Goal: Task Accomplishment & Management: Use online tool/utility

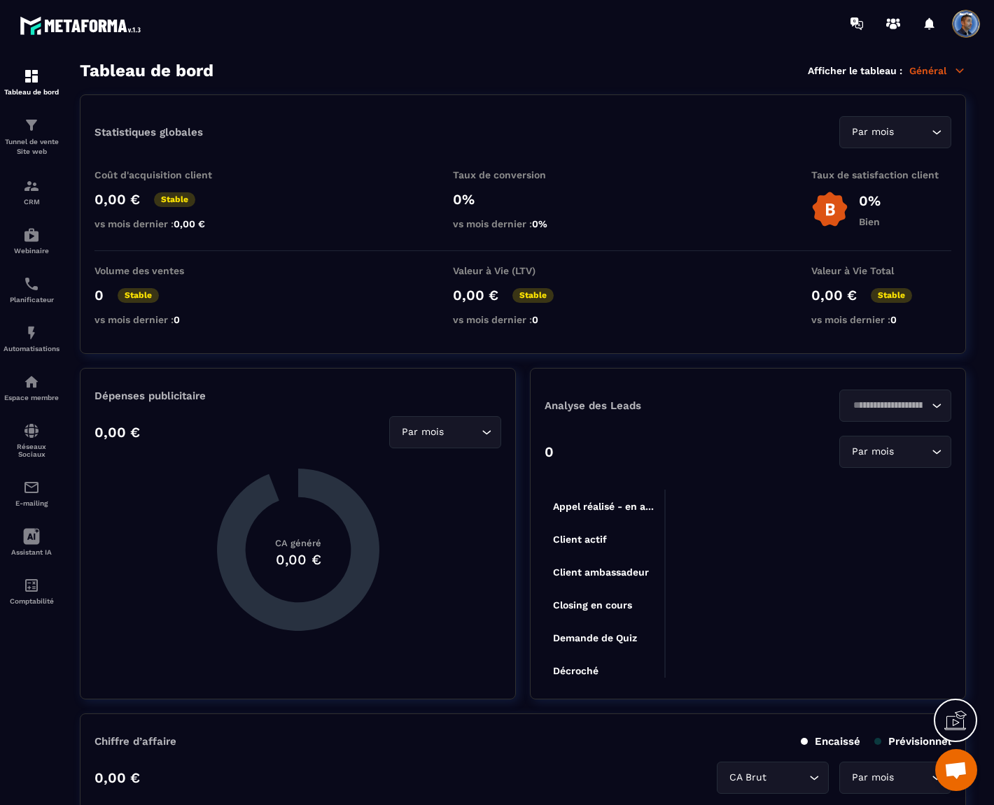
scroll to position [6530, 0]
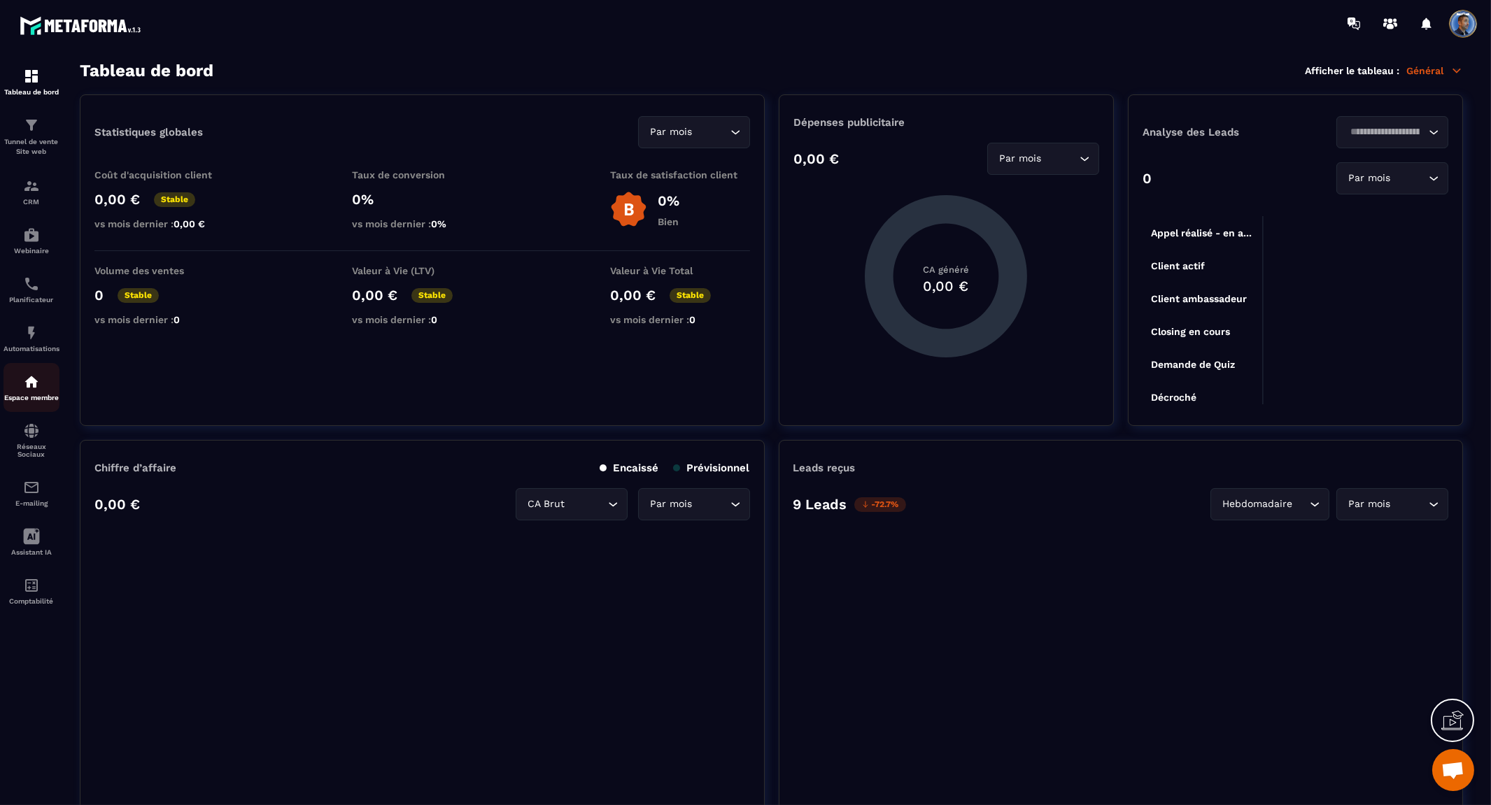
click at [31, 388] on img at bounding box center [31, 382] width 17 height 17
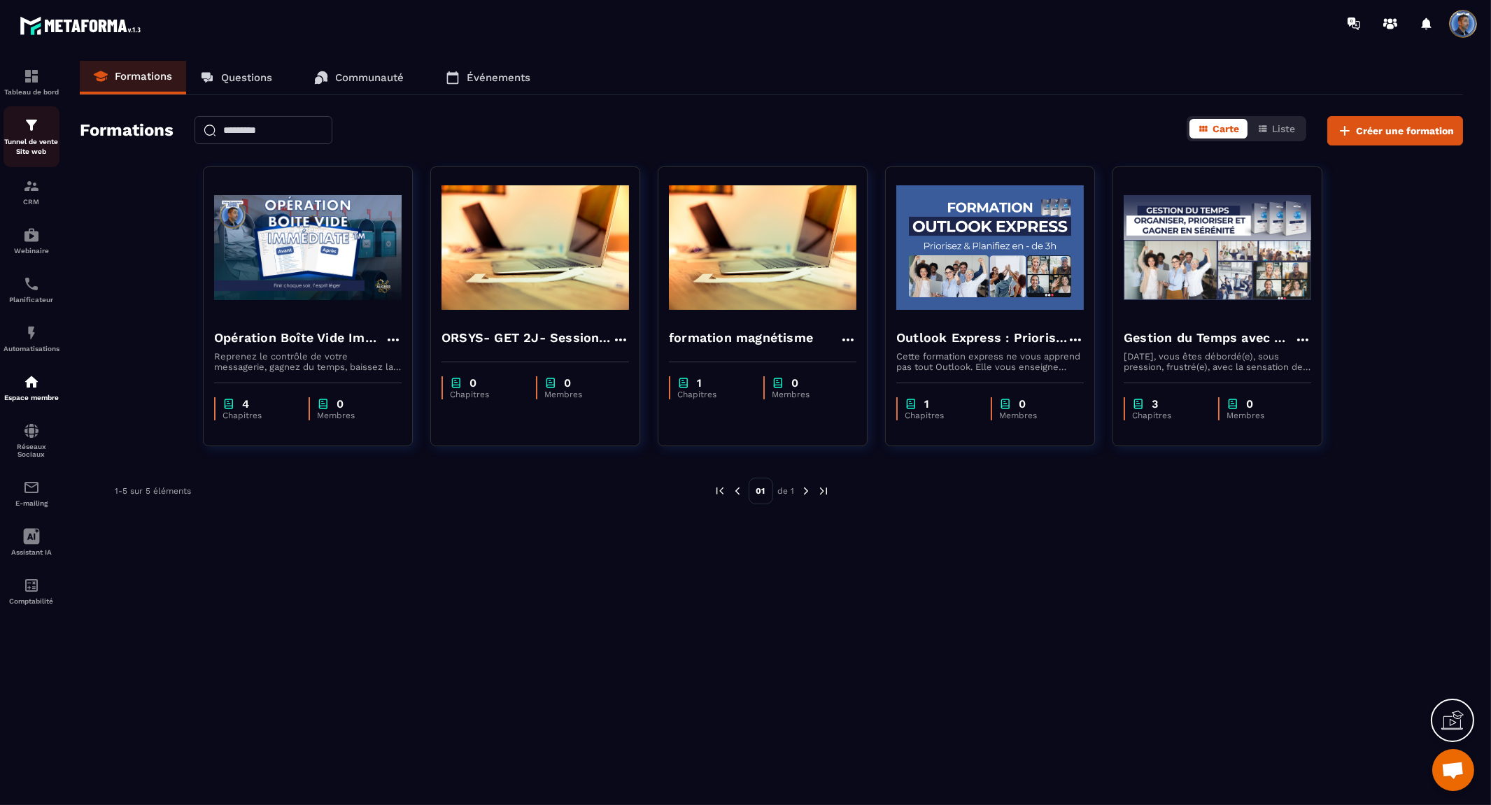
click at [34, 143] on p "Tunnel de vente Site web" at bounding box center [31, 147] width 56 height 20
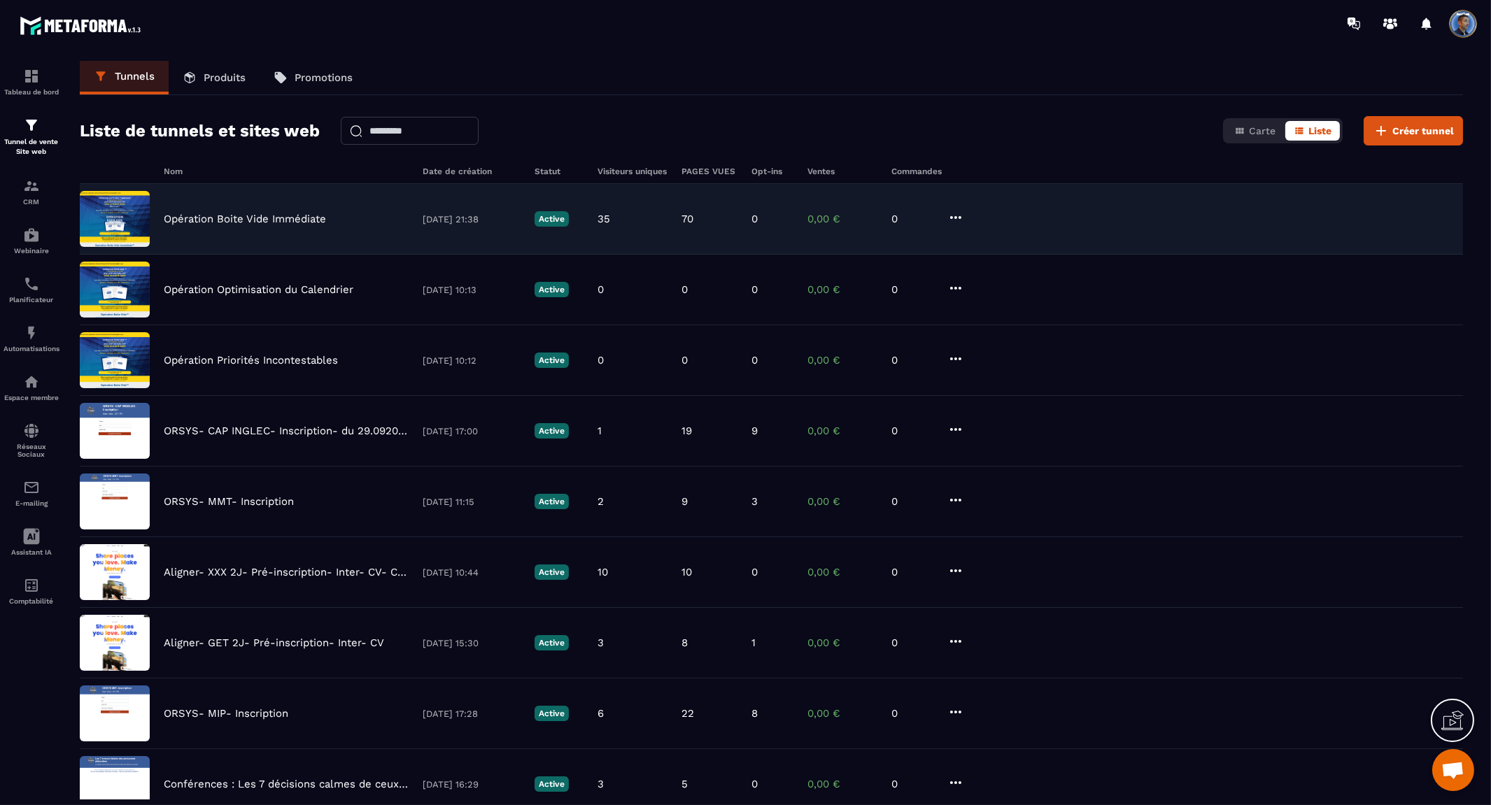
click at [233, 214] on p "Opération Boite Vide Immédiate" at bounding box center [245, 219] width 162 height 13
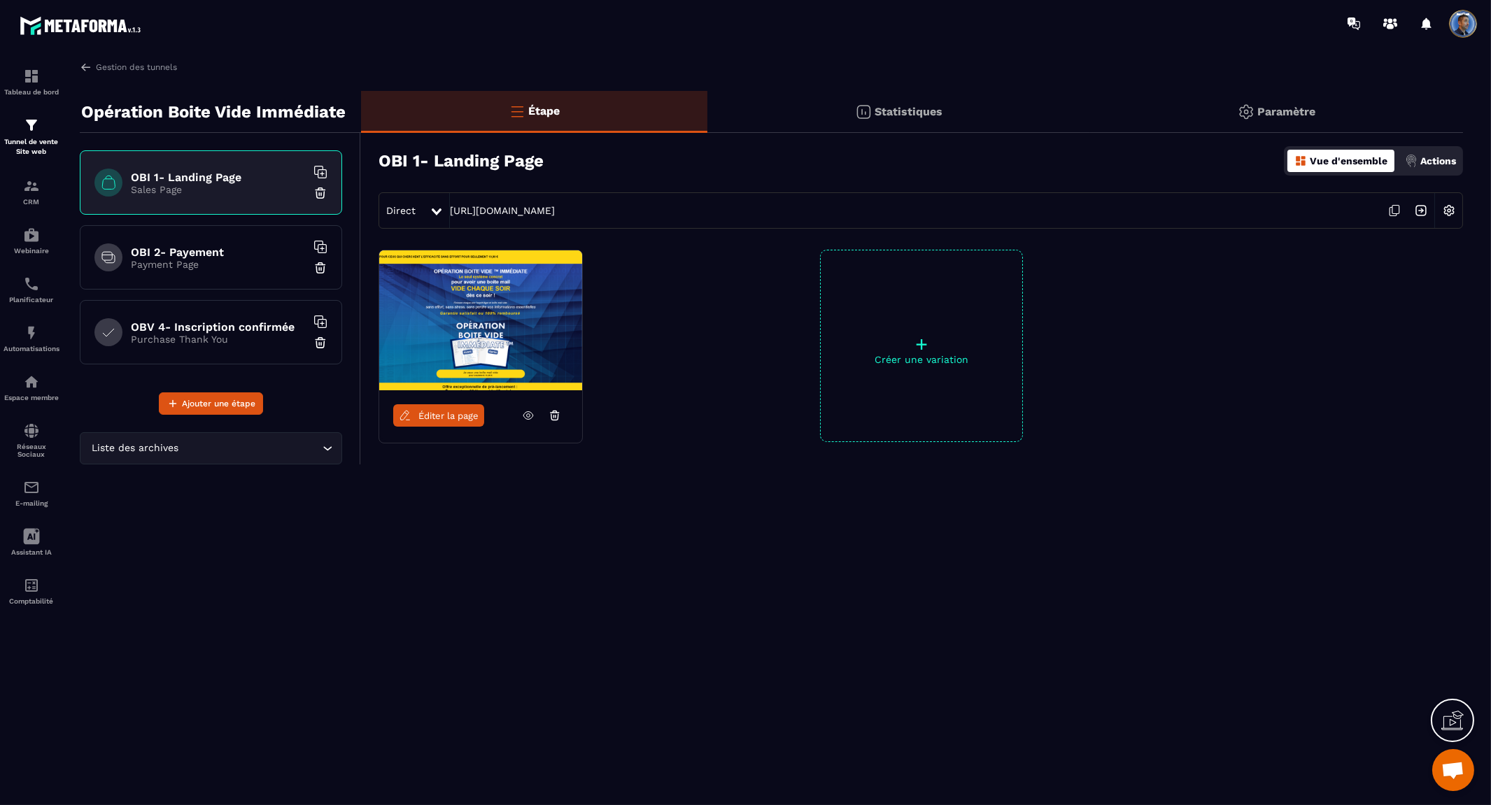
click at [993, 213] on icon at bounding box center [1394, 210] width 27 height 27
